Goal: Browse casually

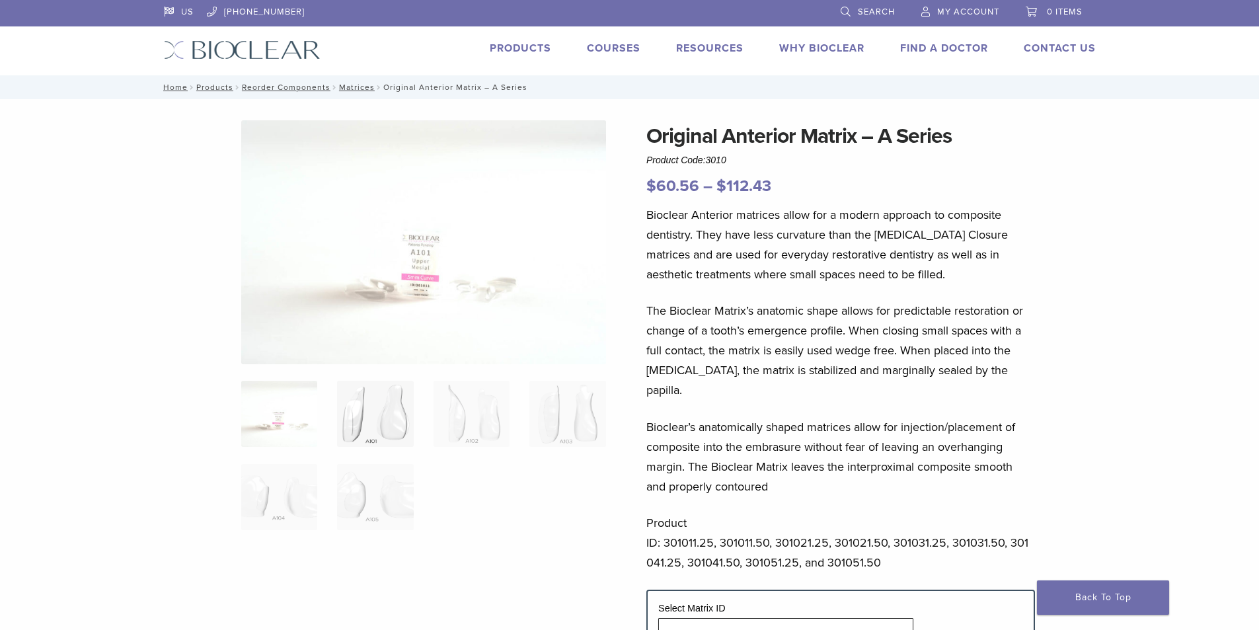
click at [359, 423] on img at bounding box center [375, 414] width 76 height 66
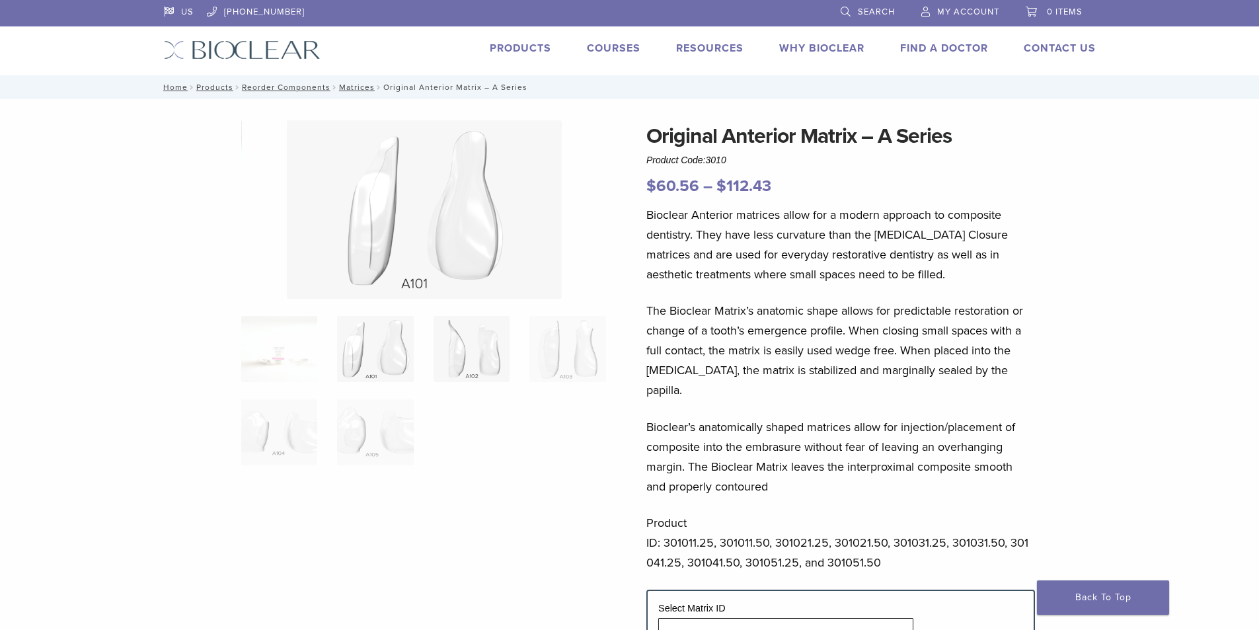
click at [486, 369] on img at bounding box center [471, 349] width 76 height 66
click at [599, 368] on img at bounding box center [567, 349] width 76 height 66
click at [388, 437] on img at bounding box center [375, 432] width 76 height 66
click at [238, 414] on ol at bounding box center [423, 399] width 385 height 167
click at [279, 348] on img at bounding box center [279, 349] width 76 height 66
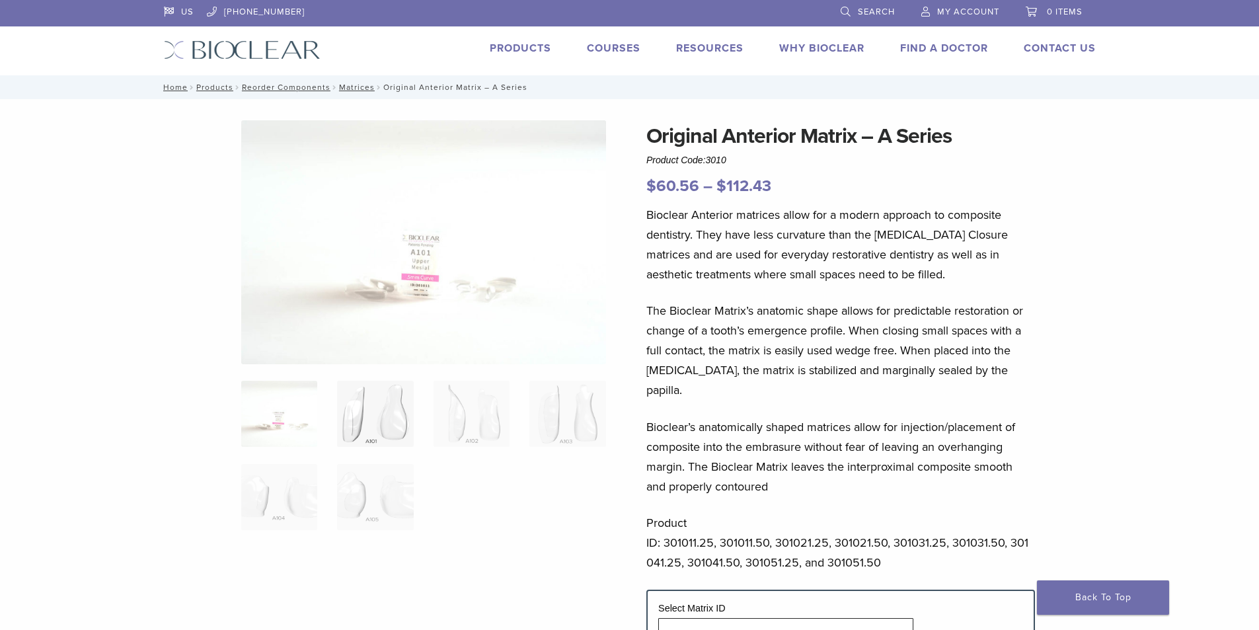
click at [364, 414] on img at bounding box center [375, 414] width 76 height 66
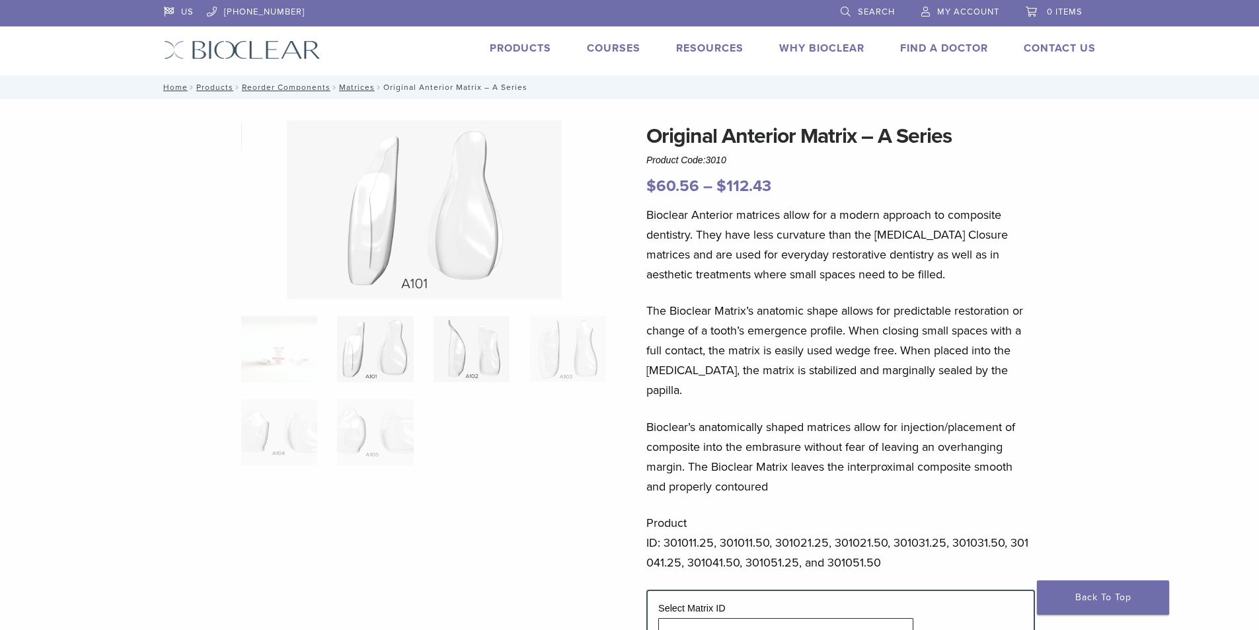
drag, startPoint x: 465, startPoint y: 391, endPoint x: 498, endPoint y: 363, distance: 43.6
click at [465, 391] on ol at bounding box center [423, 399] width 385 height 167
click at [503, 356] on img at bounding box center [471, 349] width 76 height 66
click at [369, 361] on img at bounding box center [375, 349] width 76 height 66
